Goal: Obtain resource: Download file/media

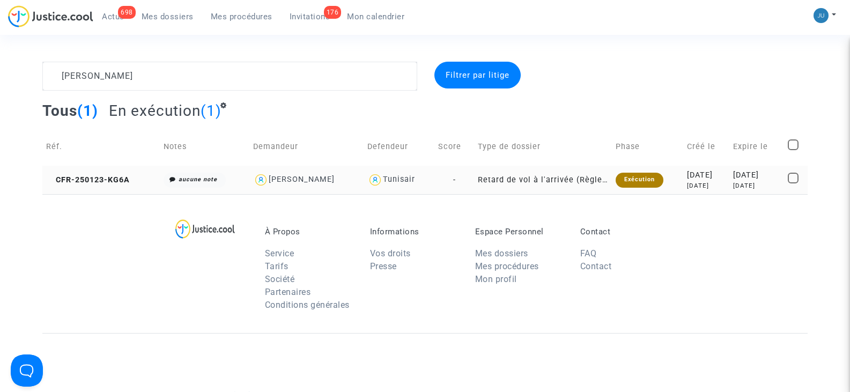
type textarea "[PERSON_NAME]"
click at [795, 181] on span at bounding box center [793, 178] width 11 height 11
click at [793, 183] on input "checkbox" at bounding box center [793, 183] width 1 height 1
checkbox input "true"
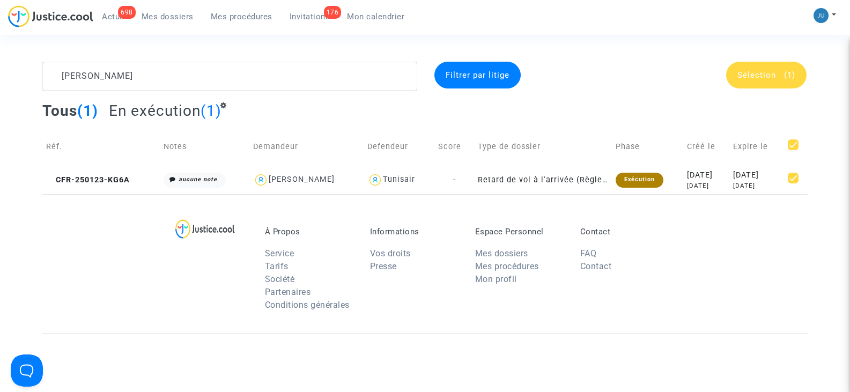
click at [755, 83] on div "Sélection (1)" at bounding box center [766, 75] width 80 height 27
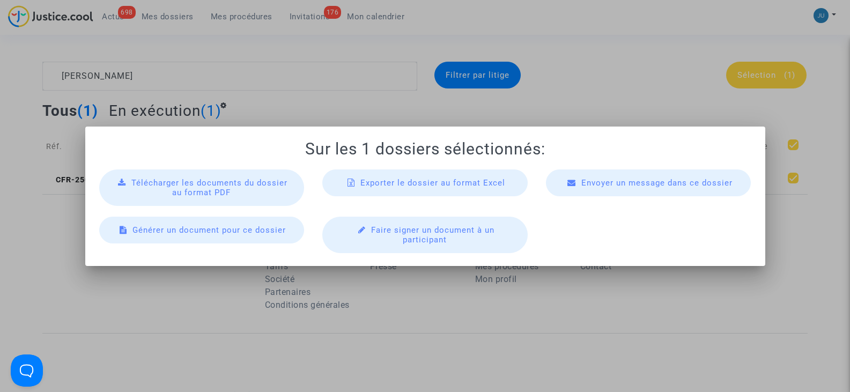
click at [258, 191] on div "Télécharger les documents du dossier au format PDF" at bounding box center [201, 187] width 205 height 36
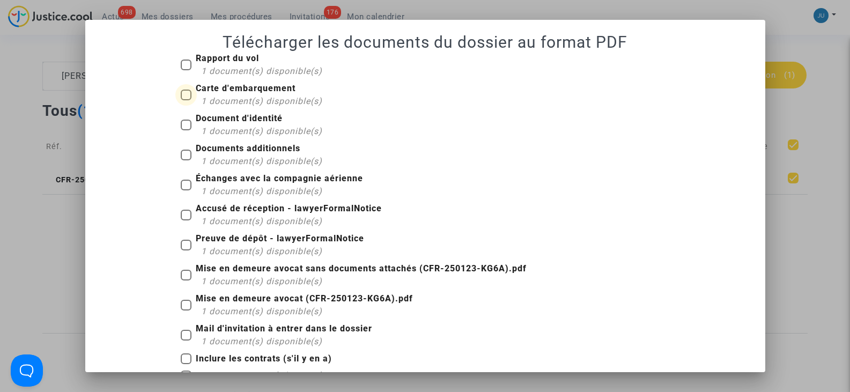
click at [222, 89] on b "Carte d'embarquement" at bounding box center [246, 88] width 100 height 10
click at [186, 100] on input "Carte d'embarquement 1 document(s) disponible(s)" at bounding box center [186, 100] width 1 height 1
checkbox input "true"
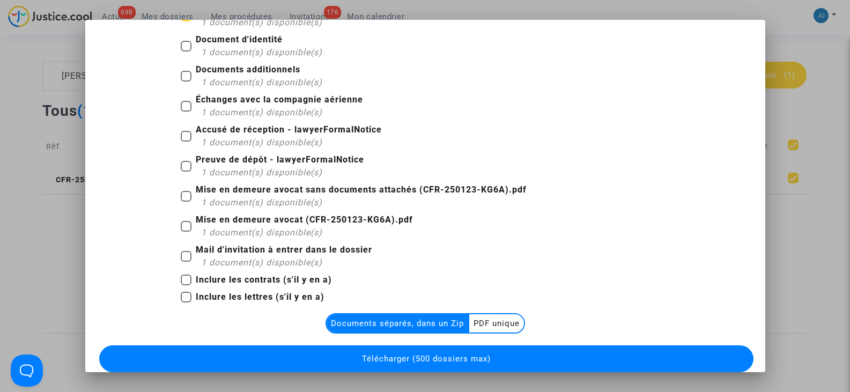
scroll to position [107, 0]
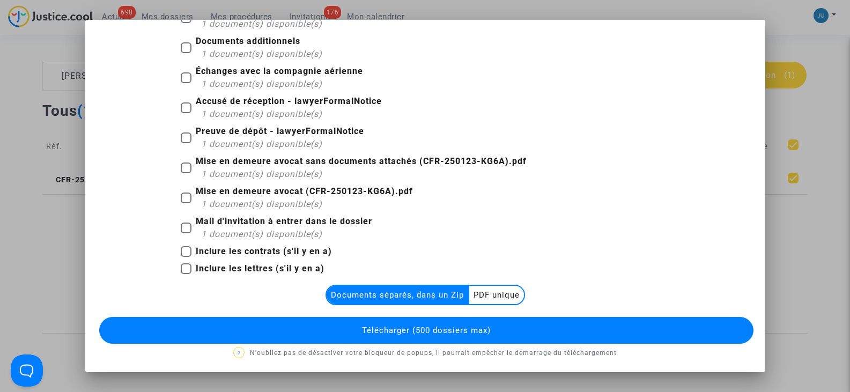
click at [489, 294] on multi-toggle-item "PDF unique" at bounding box center [496, 295] width 55 height 18
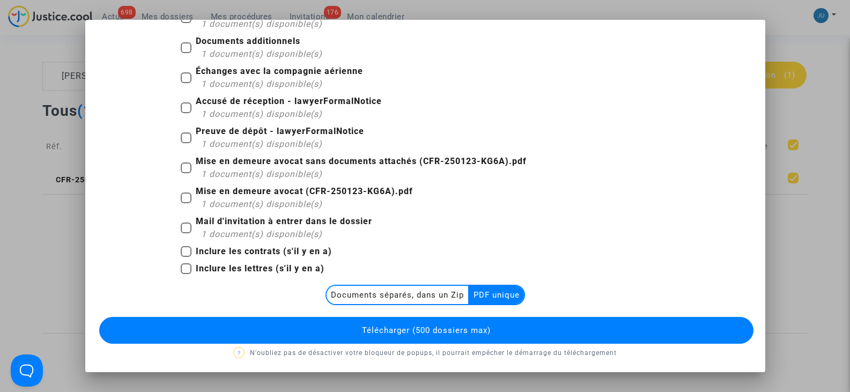
click at [441, 330] on span "Télécharger (500 dossiers max)" at bounding box center [426, 331] width 129 height 10
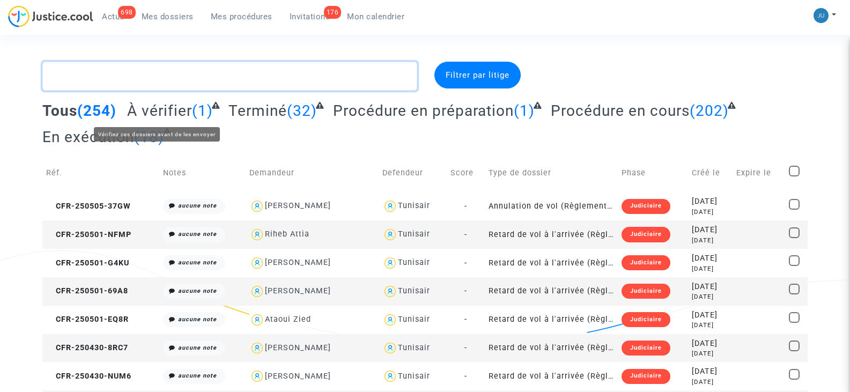
click at [173, 76] on textarea at bounding box center [229, 76] width 374 height 29
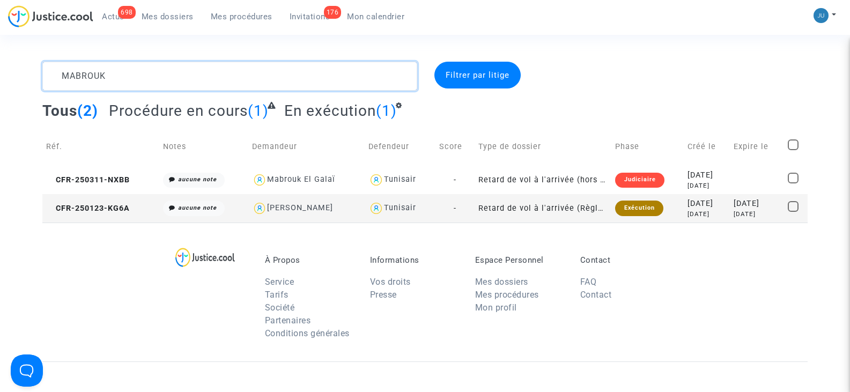
type textarea "MABROUK"
click at [796, 207] on span at bounding box center [793, 206] width 11 height 11
click at [793, 212] on input "checkbox" at bounding box center [793, 212] width 1 height 1
checkbox input "true"
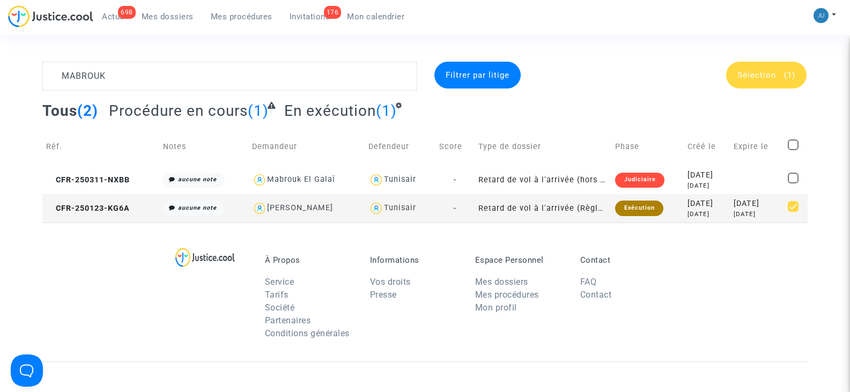
click at [761, 82] on div "Sélection (1)" at bounding box center [766, 75] width 80 height 27
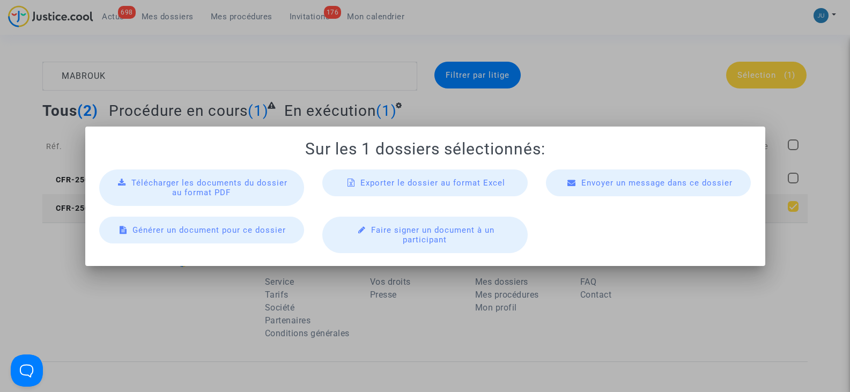
click at [256, 194] on div "Télécharger les documents du dossier au format PDF" at bounding box center [201, 187] width 205 height 36
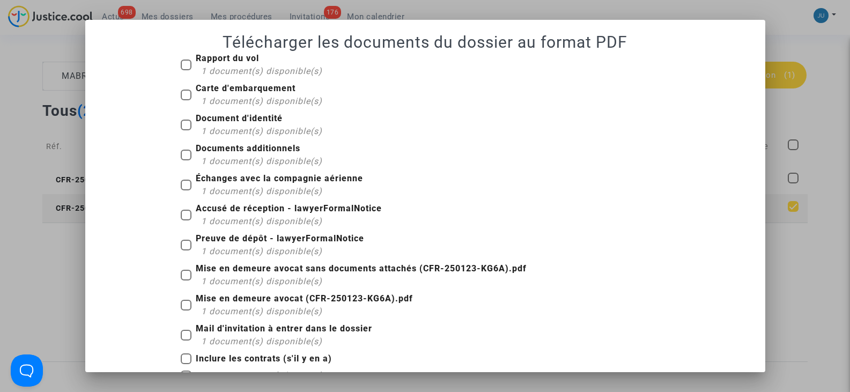
click at [262, 98] on span "1 document(s) disponible(s)" at bounding box center [261, 101] width 121 height 10
click at [186, 100] on input "Carte d'embarquement 1 document(s) disponible(s)" at bounding box center [186, 100] width 1 height 1
checkbox input "true"
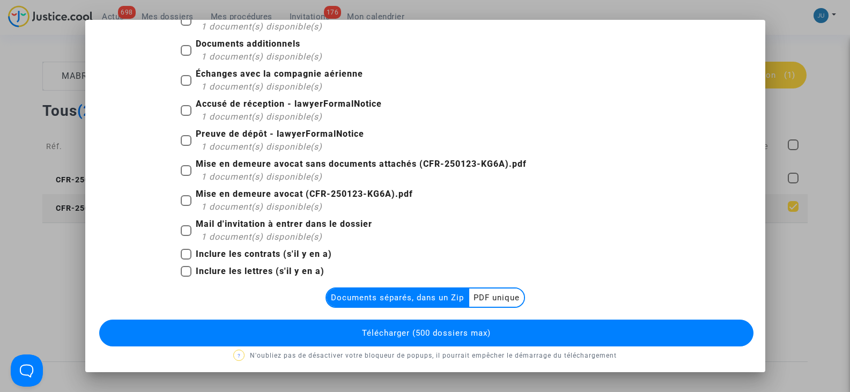
scroll to position [109, 0]
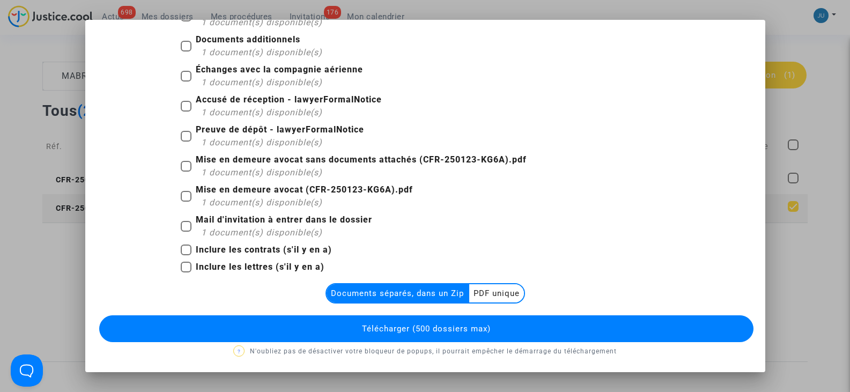
click at [481, 294] on multi-toggle-item "PDF unique" at bounding box center [496, 293] width 55 height 18
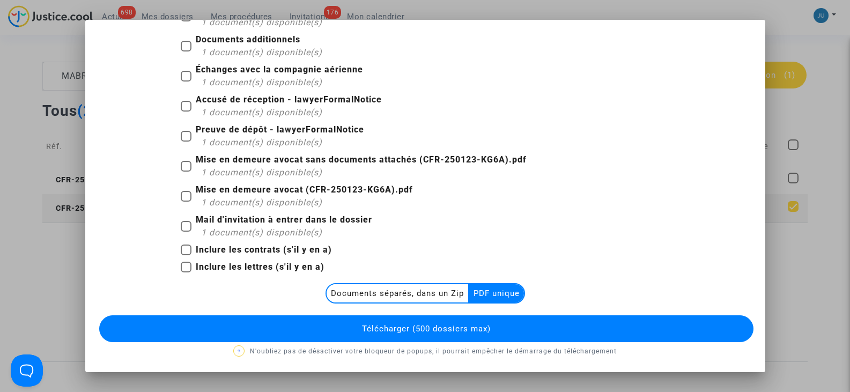
click at [449, 334] on button "Télécharger (500 dossiers max)" at bounding box center [426, 328] width 654 height 27
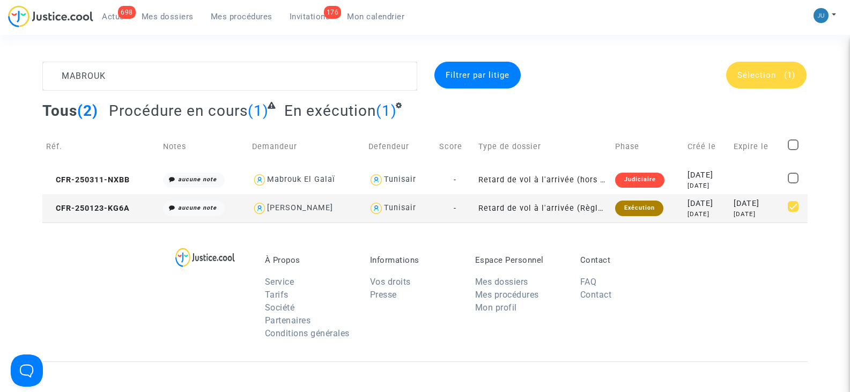
click at [751, 73] on span "Sélection" at bounding box center [757, 75] width 39 height 10
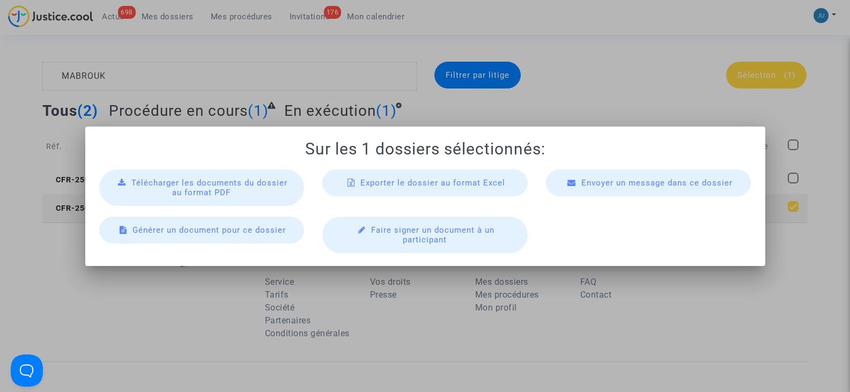
click at [275, 182] on span "Télécharger les documents du dossier au format PDF" at bounding box center [209, 187] width 156 height 19
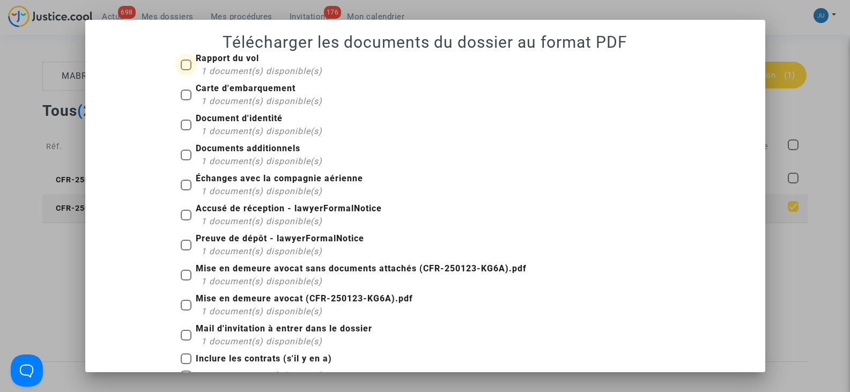
click at [181, 62] on span at bounding box center [186, 65] width 11 height 11
click at [186, 70] on input "Rapport du vol 1 document(s) disponible(s)" at bounding box center [186, 70] width 1 height 1
checkbox input "true"
click at [185, 91] on span at bounding box center [186, 95] width 11 height 11
click at [186, 100] on input "Carte d'embarquement 1 document(s) disponible(s)" at bounding box center [186, 100] width 1 height 1
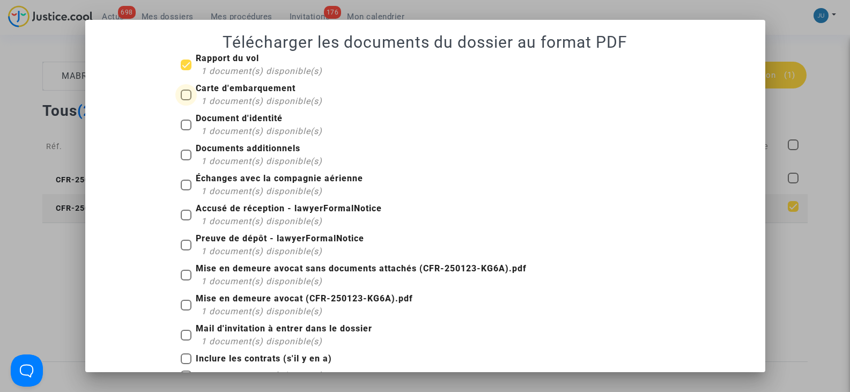
checkbox input "true"
click at [185, 121] on span at bounding box center [186, 125] width 11 height 11
click at [186, 130] on input "Document d'identité 1 document(s) disponible(s)" at bounding box center [186, 130] width 1 height 1
checkbox input "true"
click at [183, 151] on span at bounding box center [186, 155] width 11 height 11
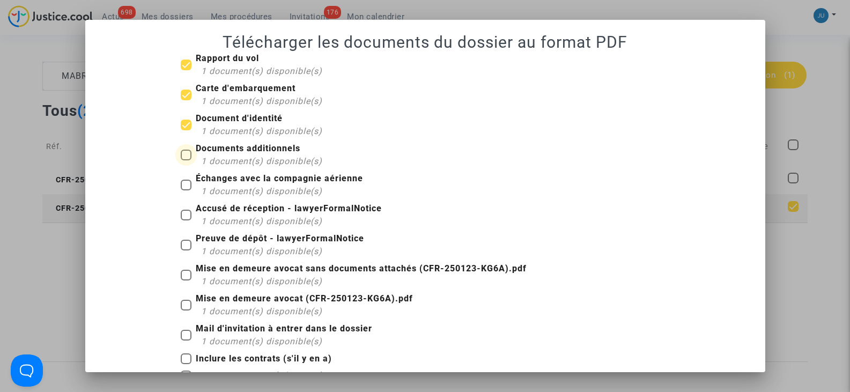
click at [186, 160] on input "Documents additionnels 1 document(s) disponible(s)" at bounding box center [186, 160] width 1 height 1
checkbox input "true"
click at [183, 274] on span at bounding box center [186, 275] width 11 height 11
click at [186, 281] on input "Mise en demeure avocat sans documents attachés (CFR-250123-KG6A).pdf 1 document…" at bounding box center [186, 281] width 1 height 1
checkbox input "true"
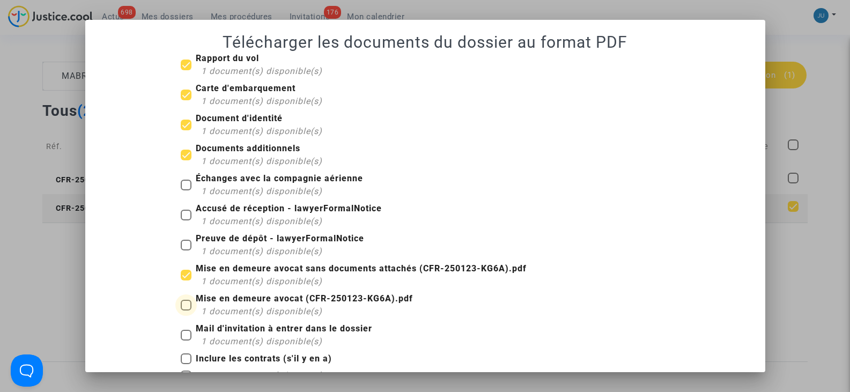
click at [184, 304] on span at bounding box center [186, 305] width 11 height 11
click at [186, 311] on input "Mise en demeure avocat (CFR-250123-KG6A).pdf 1 document(s) disponible(s)" at bounding box center [186, 311] width 1 height 1
checkbox input "true"
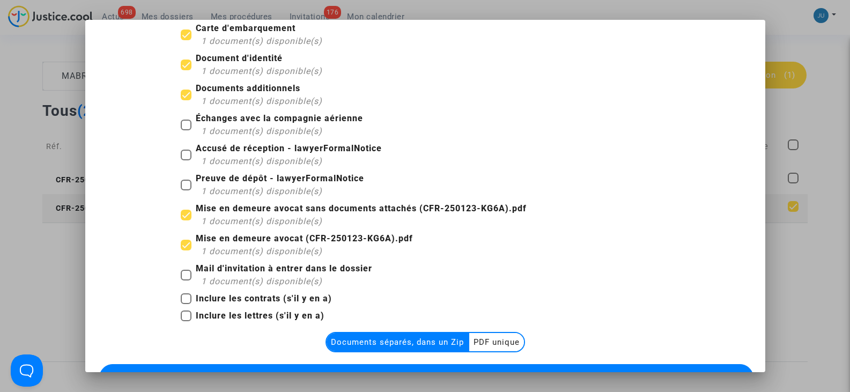
scroll to position [0, 0]
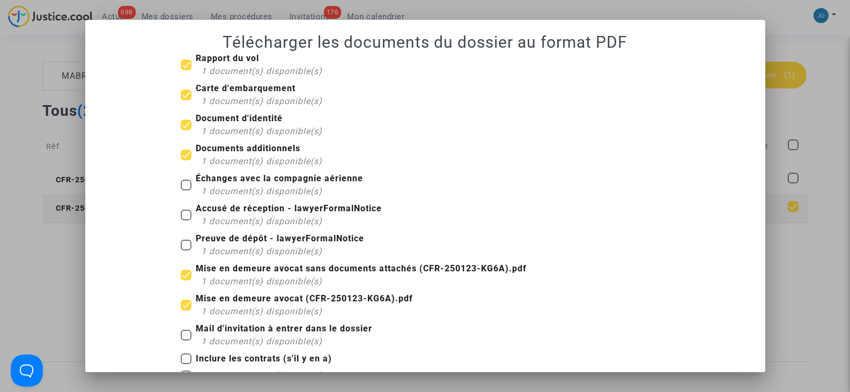
click at [185, 182] on span at bounding box center [186, 185] width 11 height 11
click at [186, 190] on input "Échanges avec la compagnie aérienne 1 document(s) disponible(s)" at bounding box center [186, 190] width 1 height 1
checkbox input "true"
click at [184, 62] on span at bounding box center [186, 65] width 11 height 11
click at [186, 70] on input "Rapport du vol 1 document(s) disponible(s)" at bounding box center [186, 70] width 1 height 1
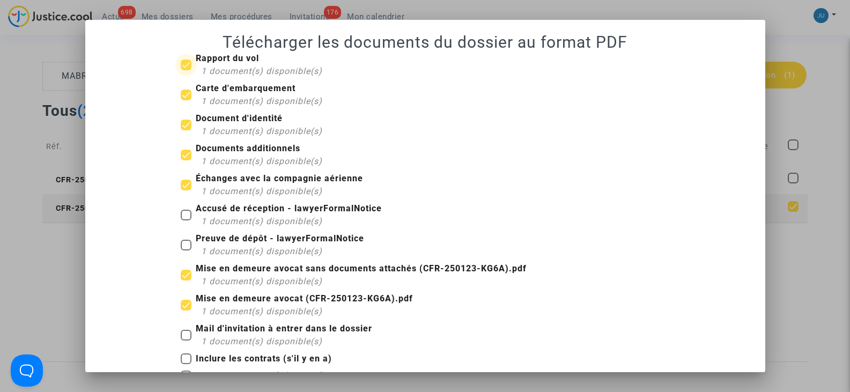
checkbox input "false"
click at [181, 156] on span at bounding box center [186, 155] width 11 height 11
click at [186, 160] on input "Documents additionnels 1 document(s) disponible(s)" at bounding box center [186, 160] width 1 height 1
checkbox input "false"
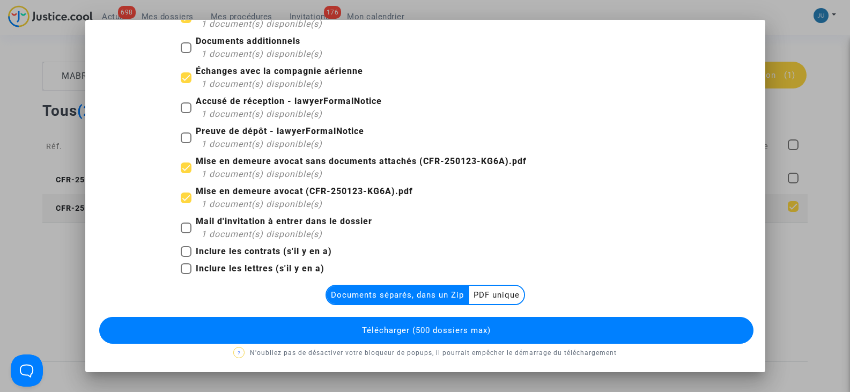
scroll to position [109, 0]
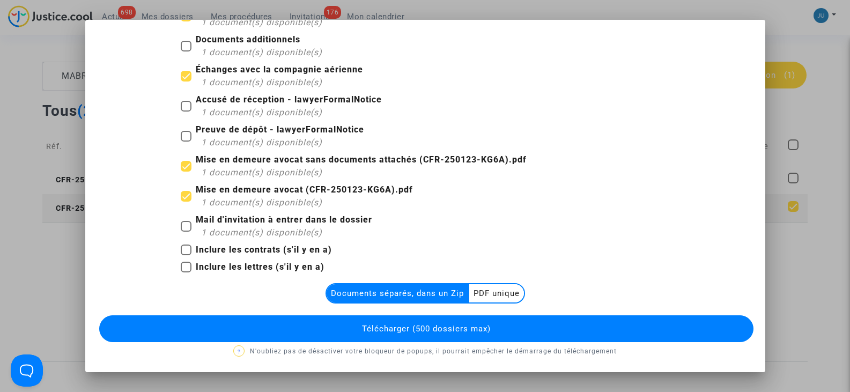
click at [485, 294] on multi-toggle-item "PDF unique" at bounding box center [496, 293] width 55 height 18
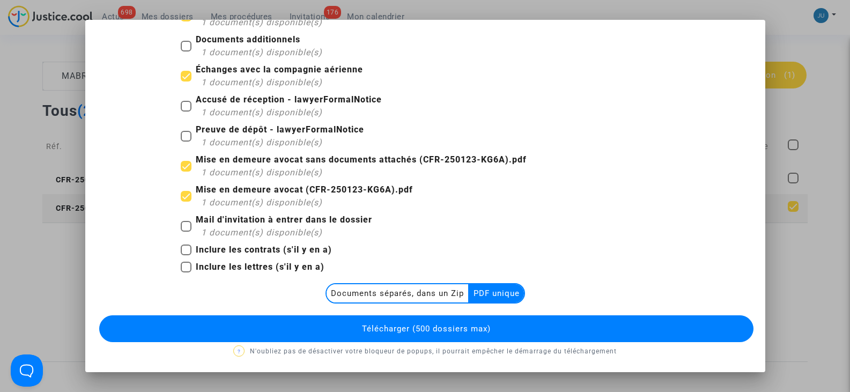
click at [404, 329] on span "Télécharger (500 dossiers max)" at bounding box center [426, 329] width 129 height 10
